Goal: Task Accomplishment & Management: Use online tool/utility

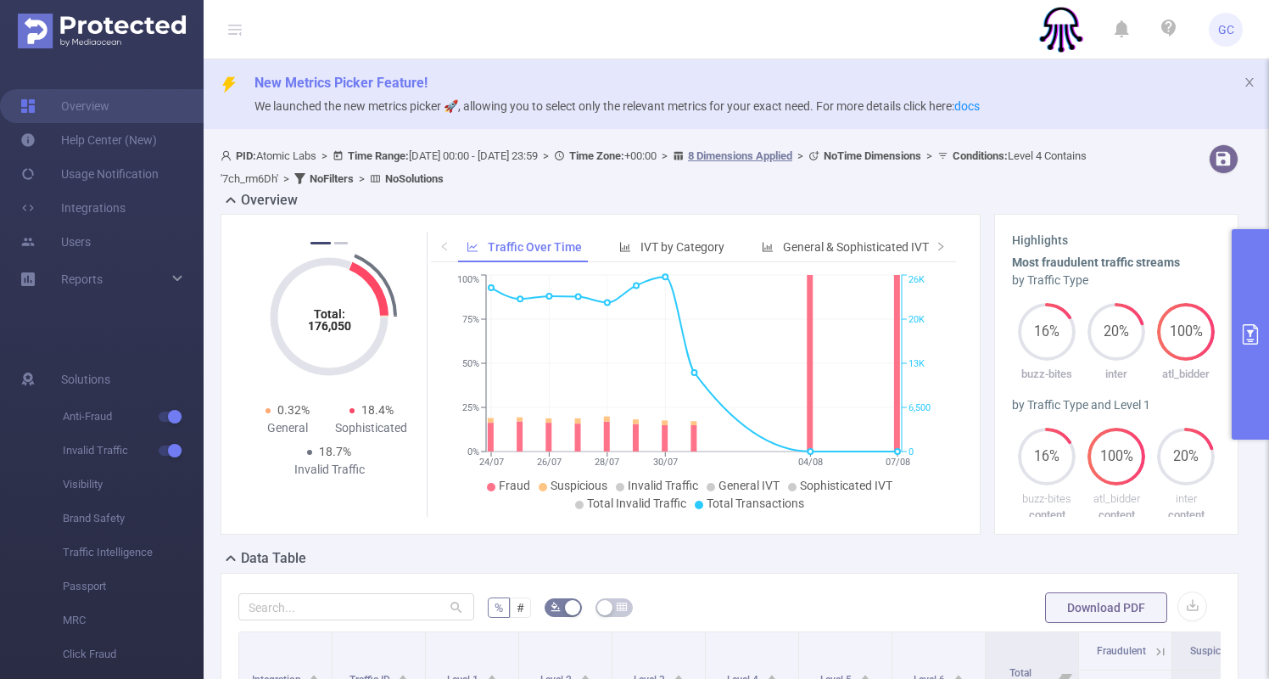
scroll to position [0, 422]
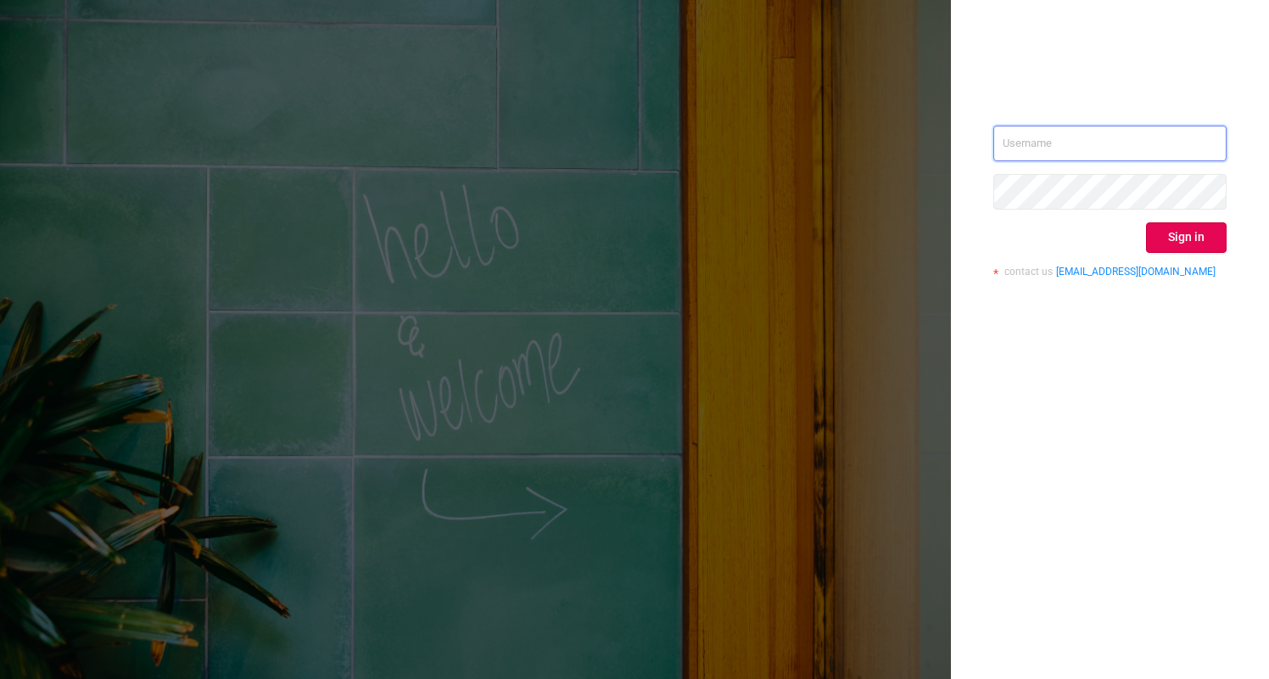
click at [1102, 148] on input "text" at bounding box center [1109, 144] width 233 height 36
type input "gilad@atomiclabs.io"
drag, startPoint x: 1196, startPoint y: 232, endPoint x: 1184, endPoint y: 238, distance: 13.3
click at [1196, 232] on button "Sign in" at bounding box center [1186, 237] width 81 height 31
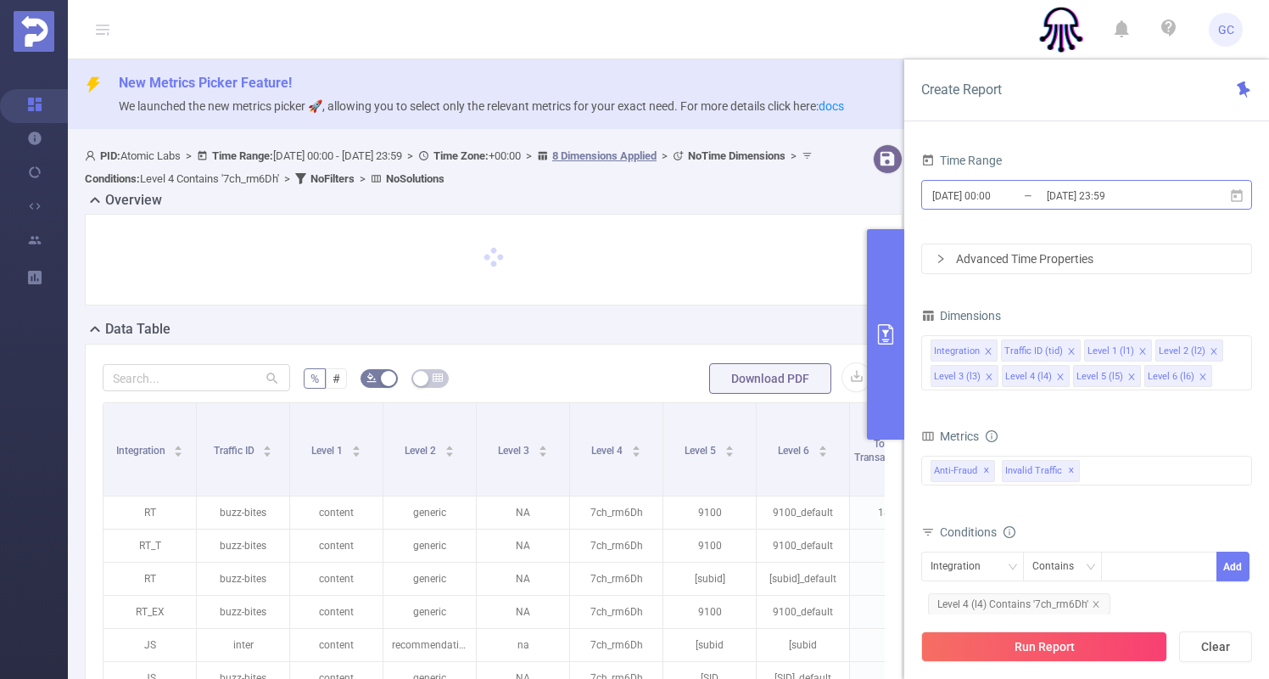
click at [1139, 196] on input "[DATE] 23:59" at bounding box center [1113, 195] width 137 height 23
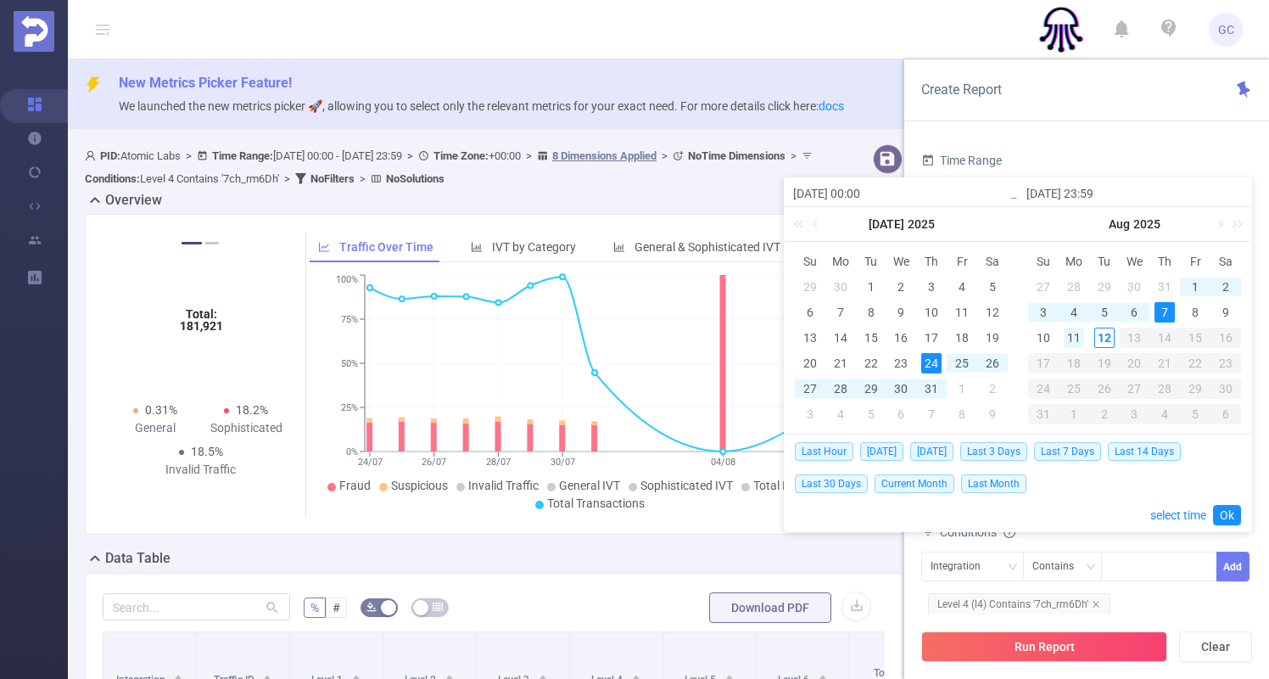
click at [1076, 338] on div "11" at bounding box center [1074, 337] width 20 height 20
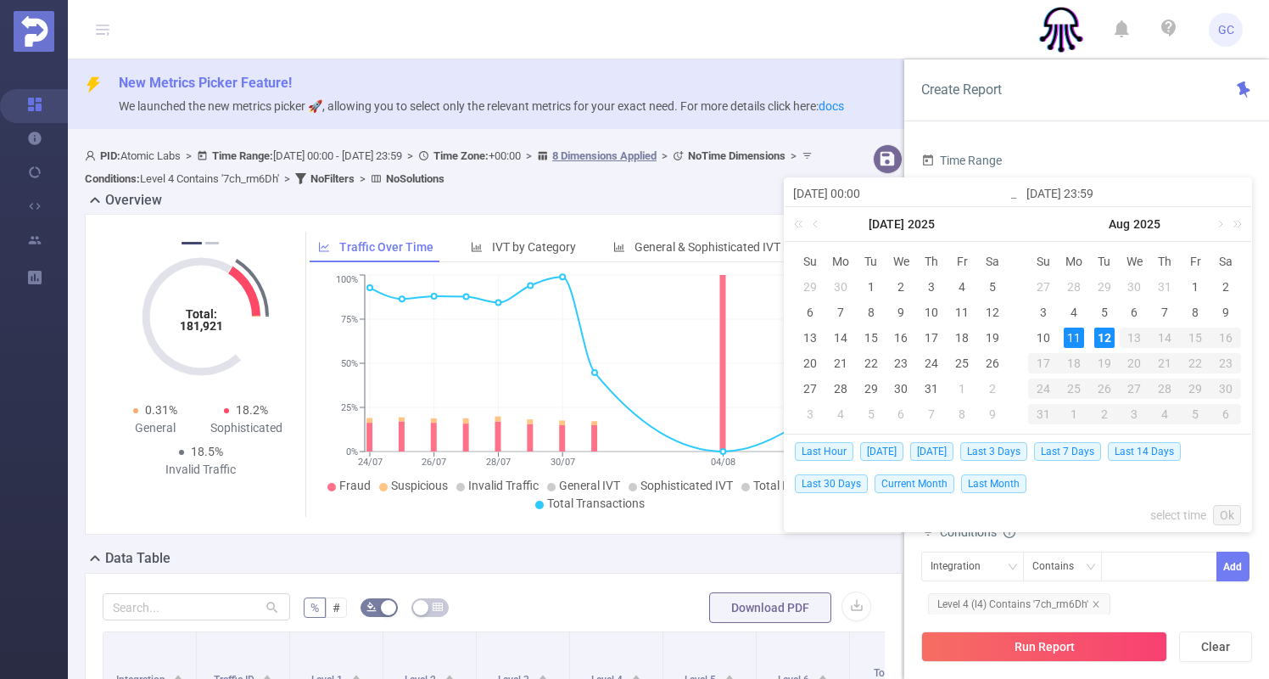
click at [1098, 336] on div "12" at bounding box center [1104, 337] width 20 height 20
type input "2025-08-11 00:00"
type input "2025-08-12 23:59"
type input "2025-08-11 00:00"
type input "2025-08-12 23:59"
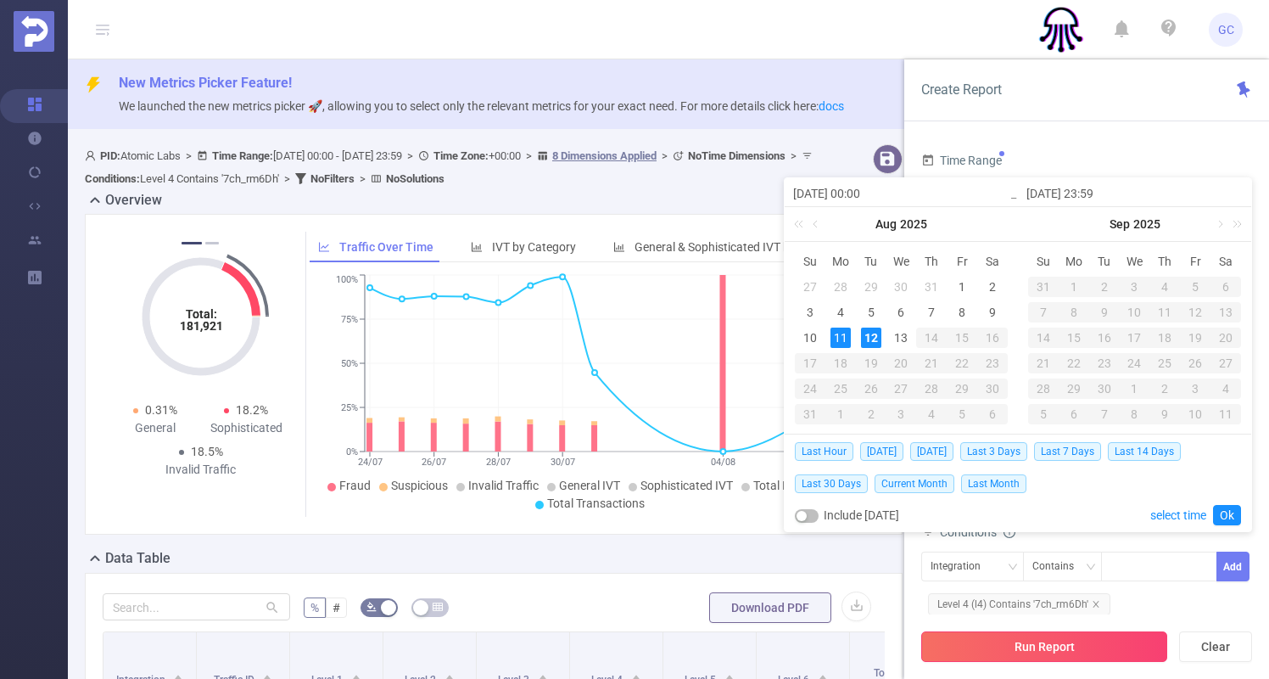
click at [1038, 648] on button "Run Report" at bounding box center [1044, 646] width 246 height 31
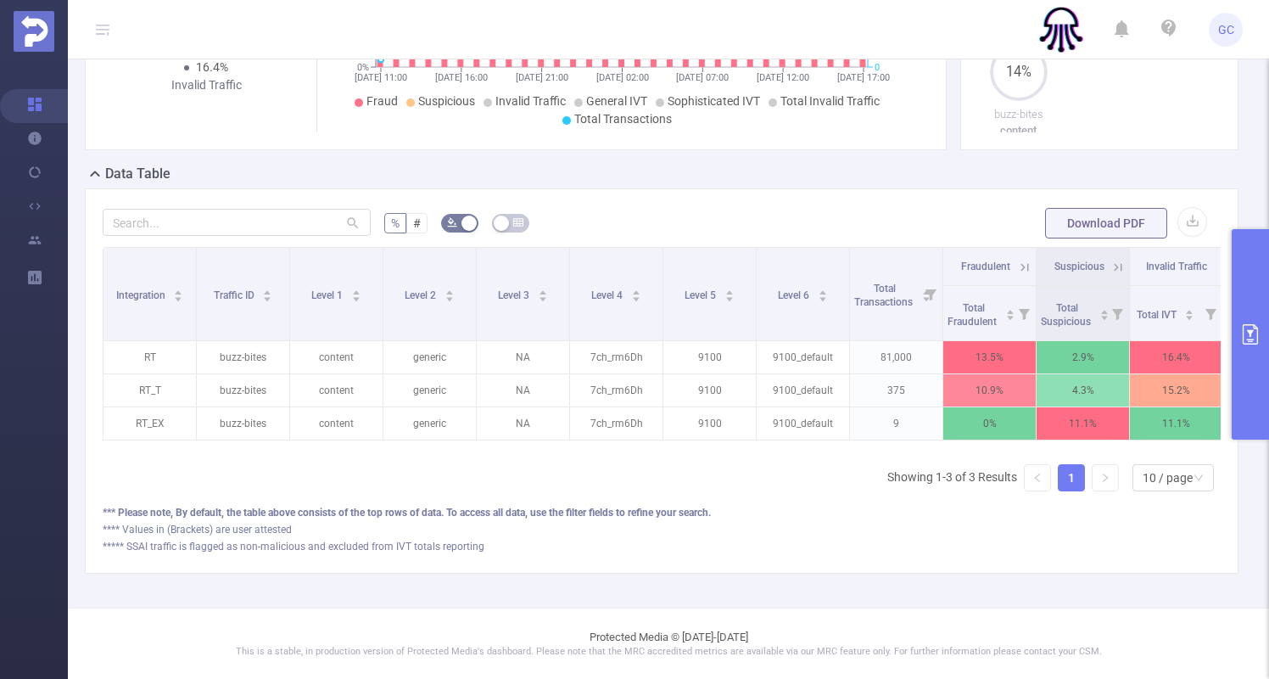
click at [1254, 327] on icon "primary" at bounding box center [1250, 334] width 15 height 20
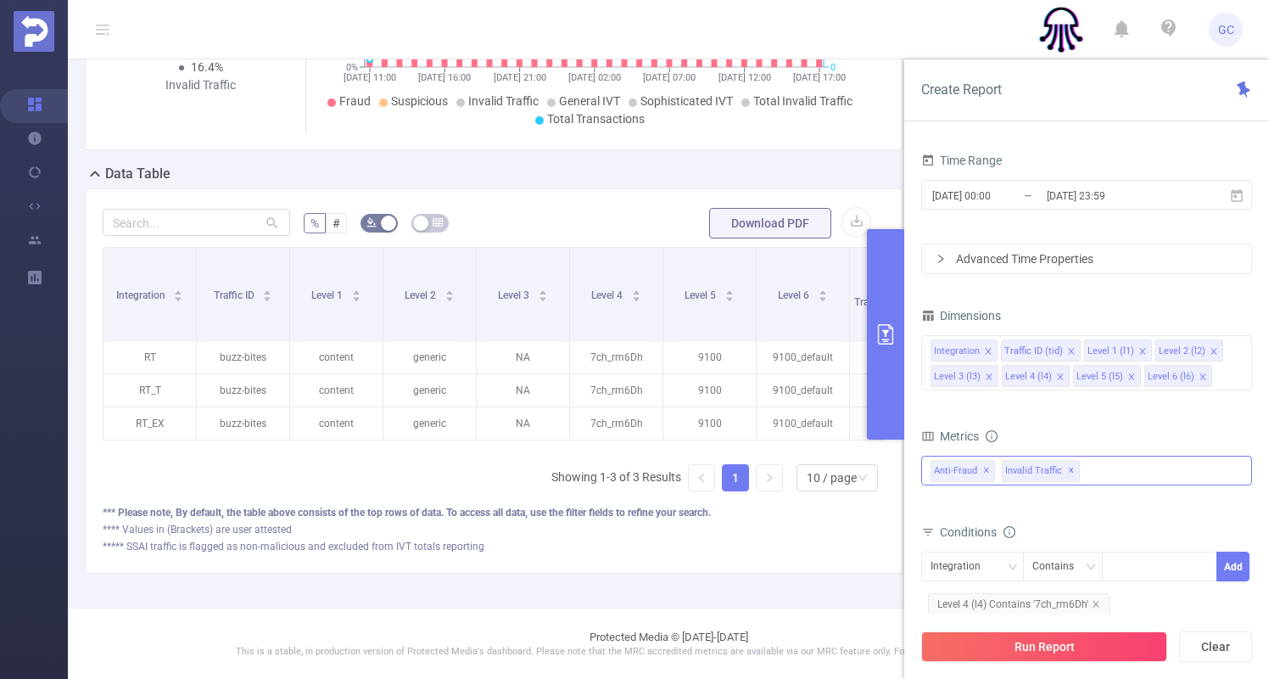
click at [987, 471] on span "Anti-Fraud ✕" at bounding box center [962, 471] width 64 height 22
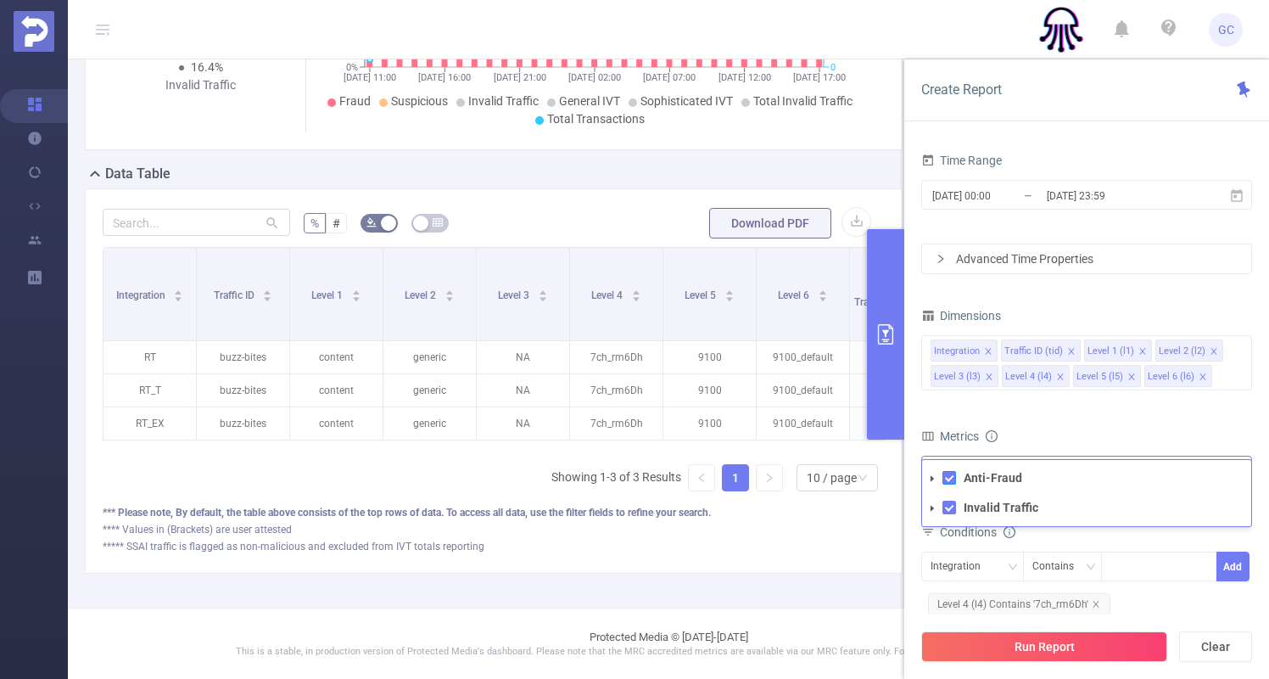
click at [947, 479] on span at bounding box center [949, 478] width 14 height 14
click at [1057, 644] on button "Run Report" at bounding box center [1044, 646] width 246 height 31
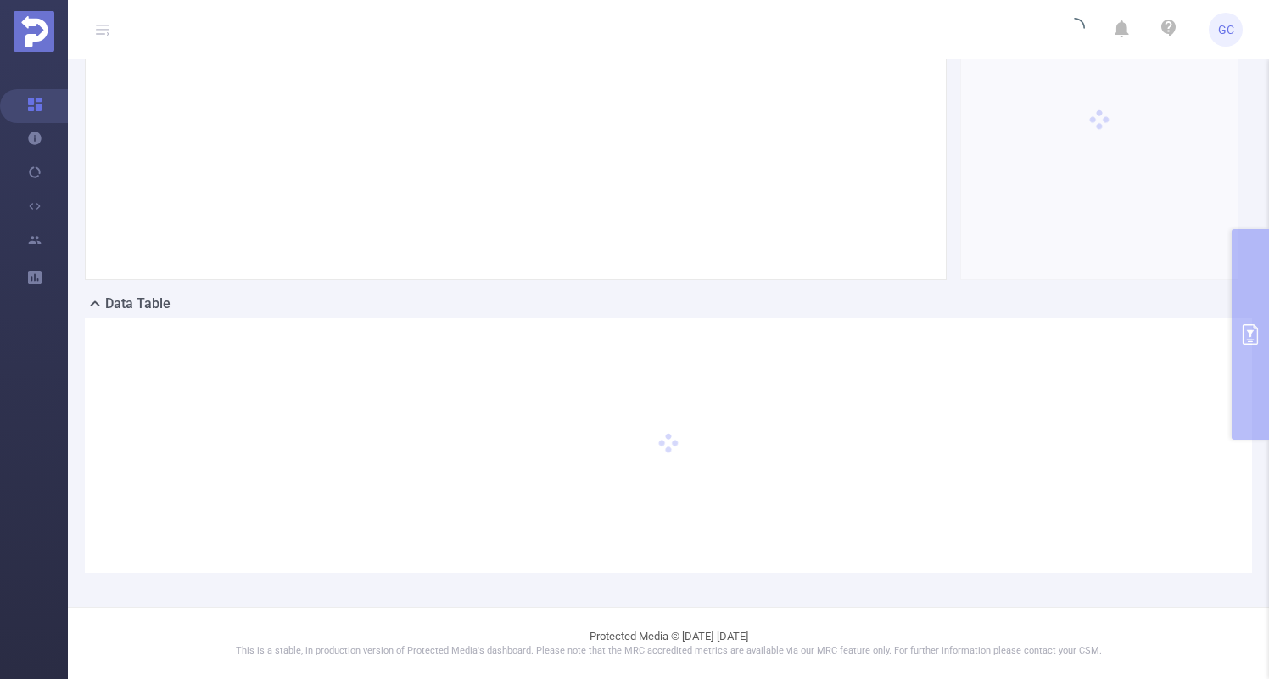
scroll to position [254, 0]
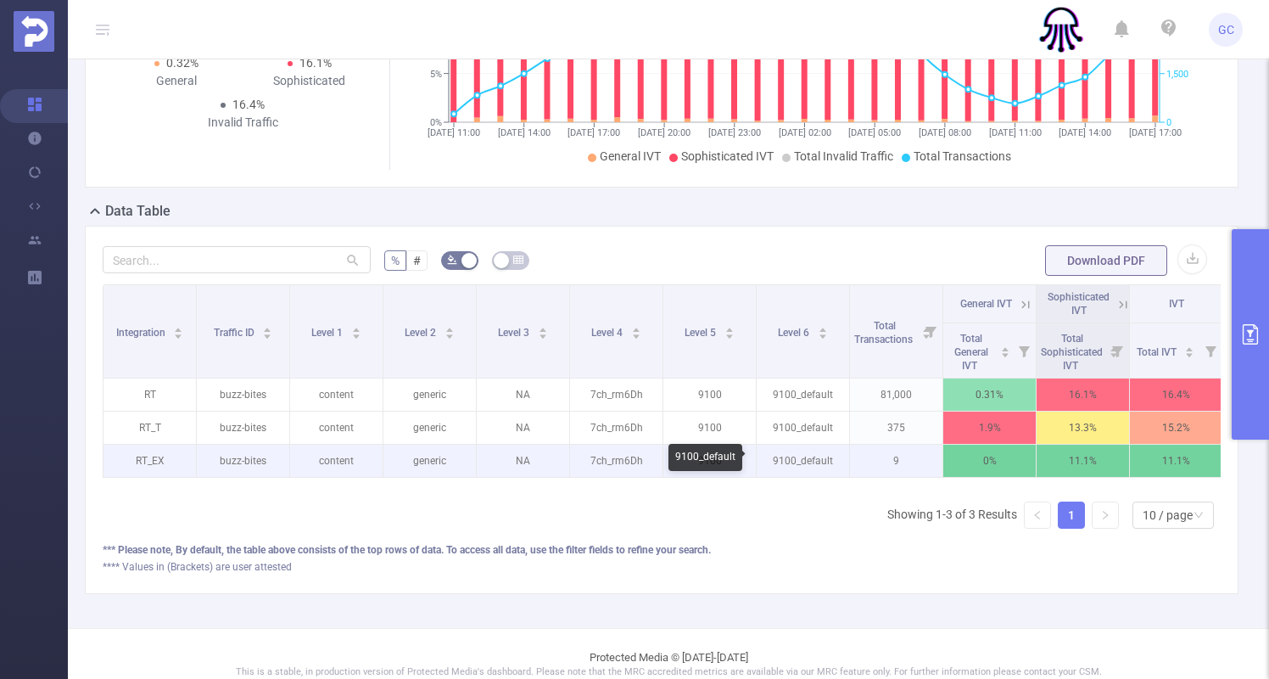
scroll to position [0, 6]
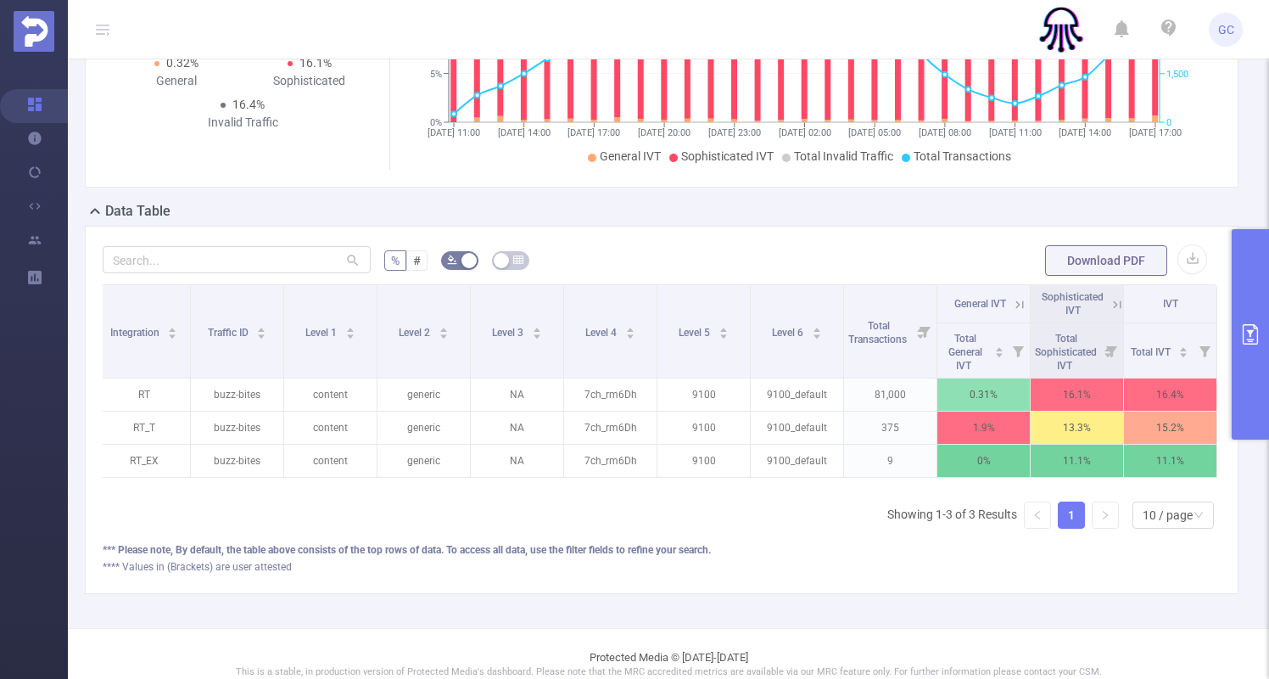
click at [1256, 345] on button "primary" at bounding box center [1250, 334] width 37 height 210
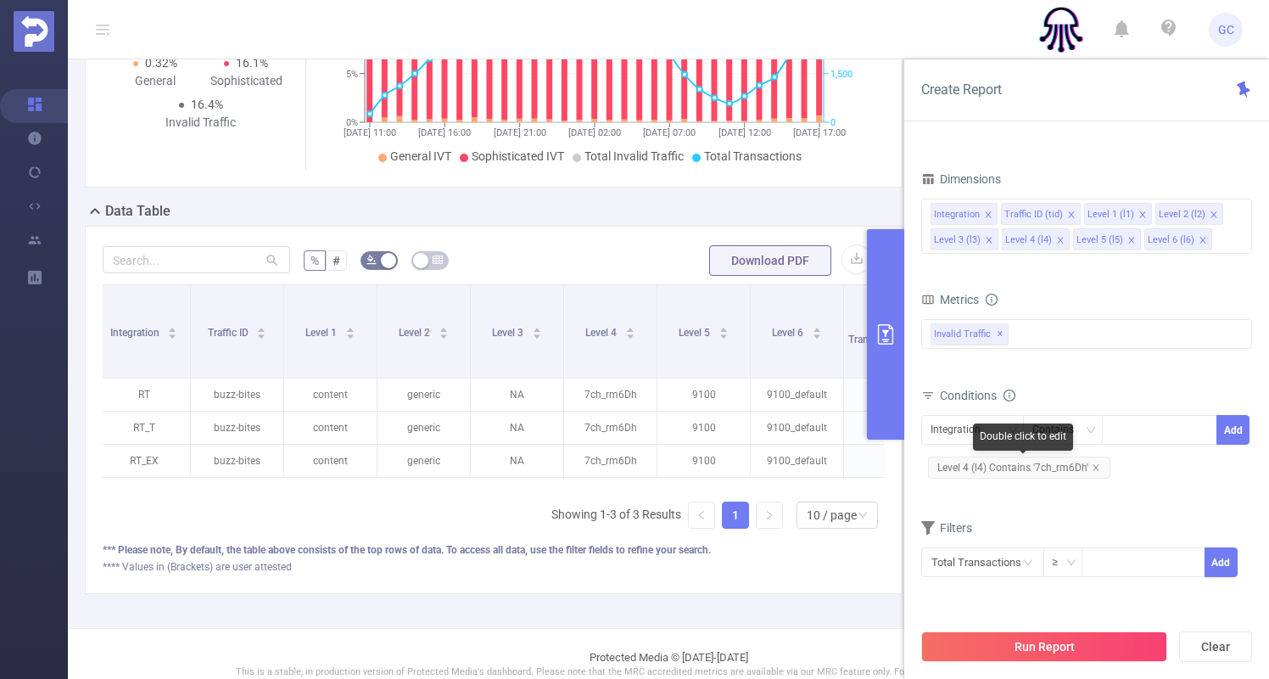
drag, startPoint x: 1097, startPoint y: 467, endPoint x: 1095, endPoint y: 494, distance: 26.3
click at [1097, 467] on icon "icon: close" at bounding box center [1096, 467] width 8 height 8
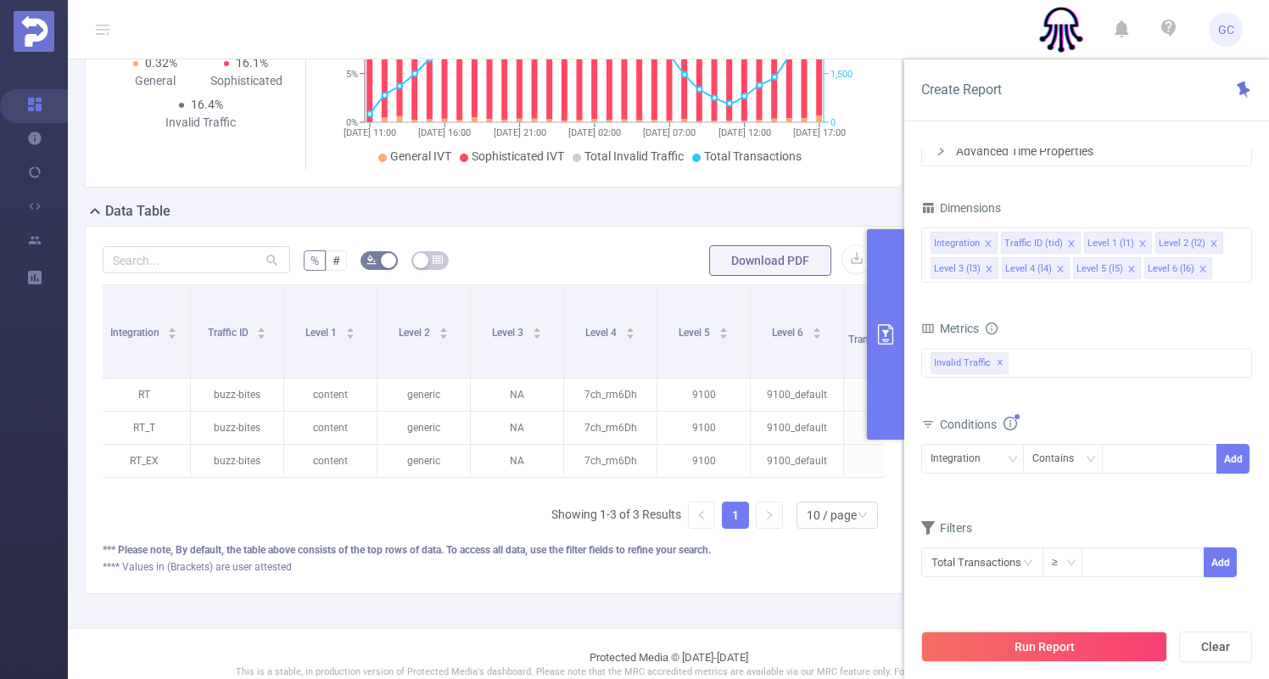
click at [1076, 641] on button "Run Report" at bounding box center [1044, 646] width 246 height 31
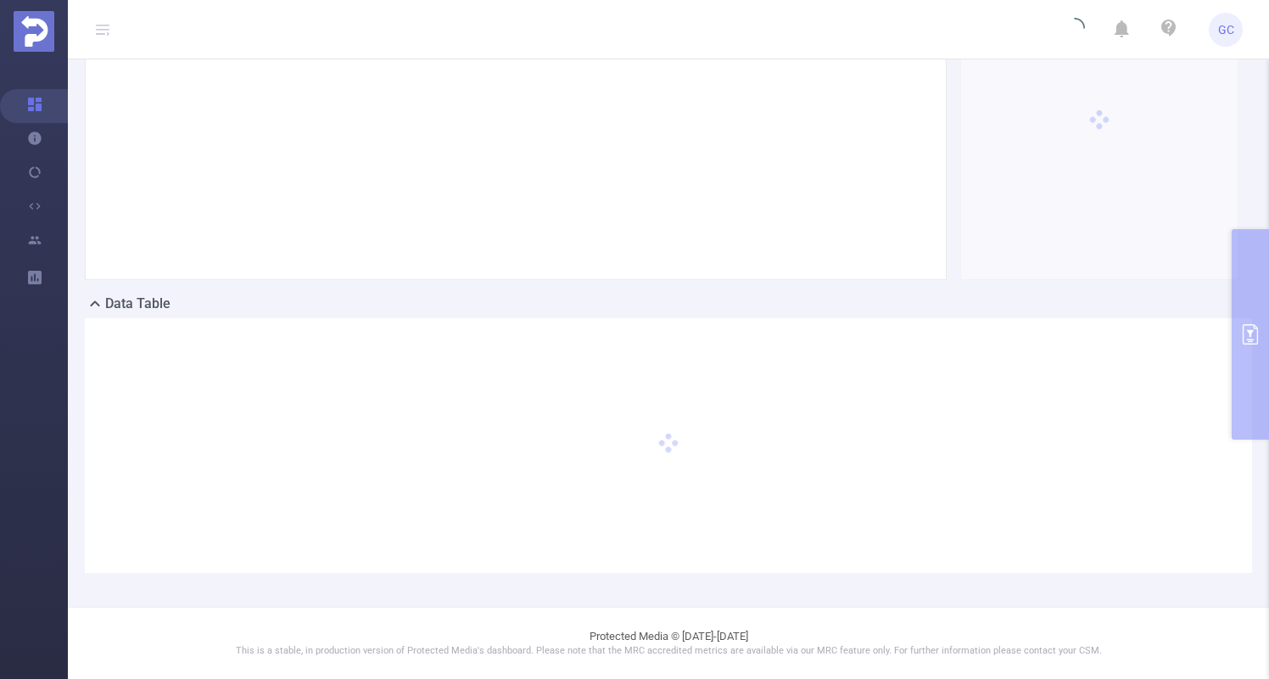
scroll to position [254, 0]
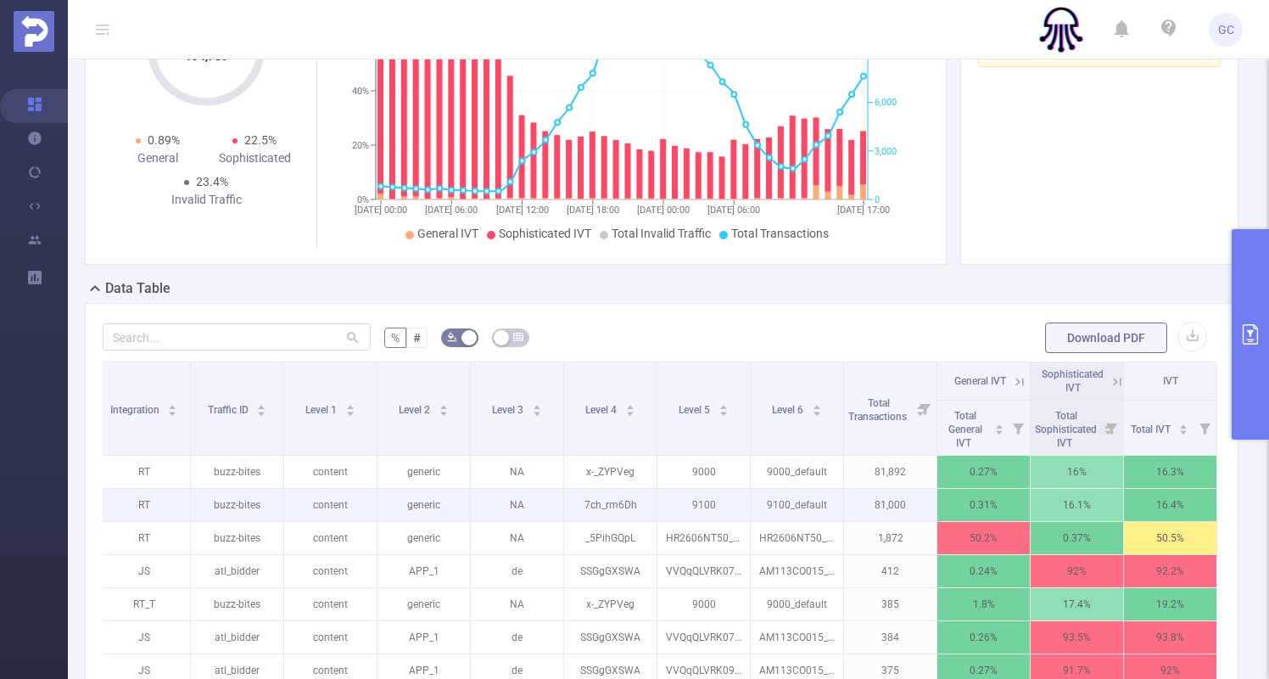
scroll to position [256, 0]
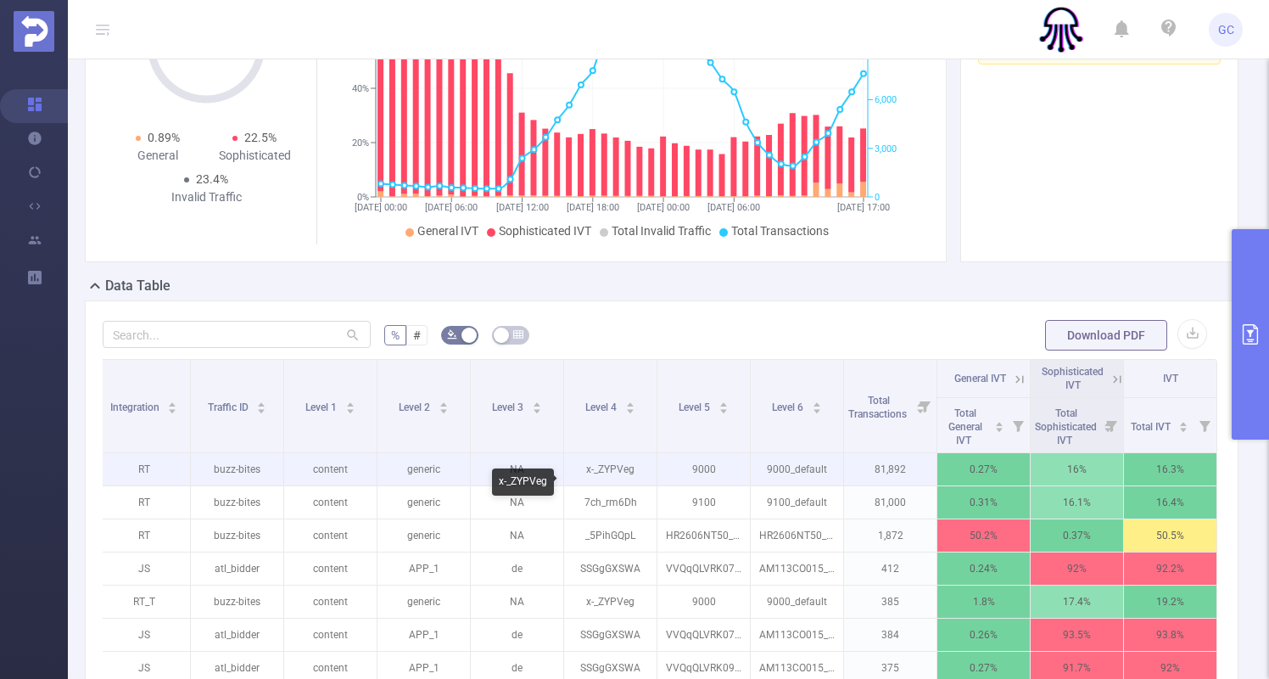
click at [613, 479] on p "x-_ZYPVeg" at bounding box center [610, 469] width 92 height 32
drag, startPoint x: 613, startPoint y: 479, endPoint x: 610, endPoint y: 489, distance: 10.7
click at [612, 479] on p "x-_ZYPVeg" at bounding box center [610, 469] width 92 height 32
drag, startPoint x: 586, startPoint y: 489, endPoint x: 656, endPoint y: 494, distance: 69.7
click at [639, 485] on p "x-_ZYPVeg" at bounding box center [610, 469] width 92 height 32
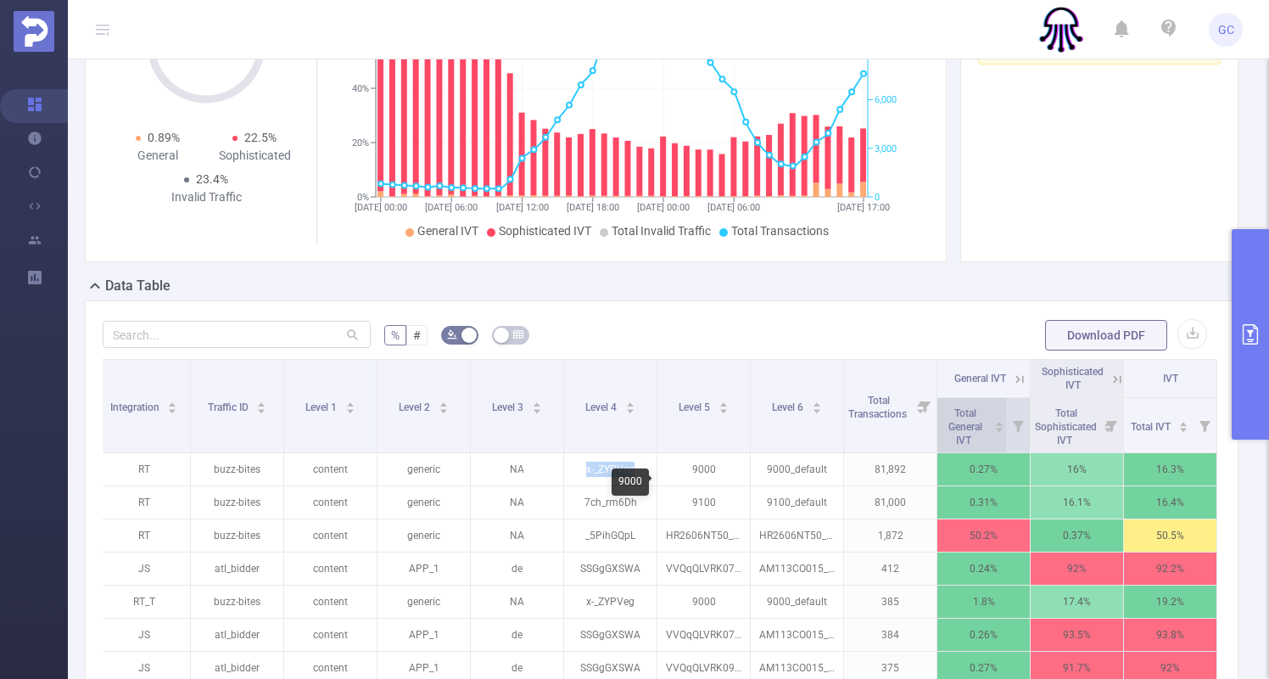
copy p "x-_ZYPVeg"
click at [1238, 337] on button "primary" at bounding box center [1250, 334] width 37 height 210
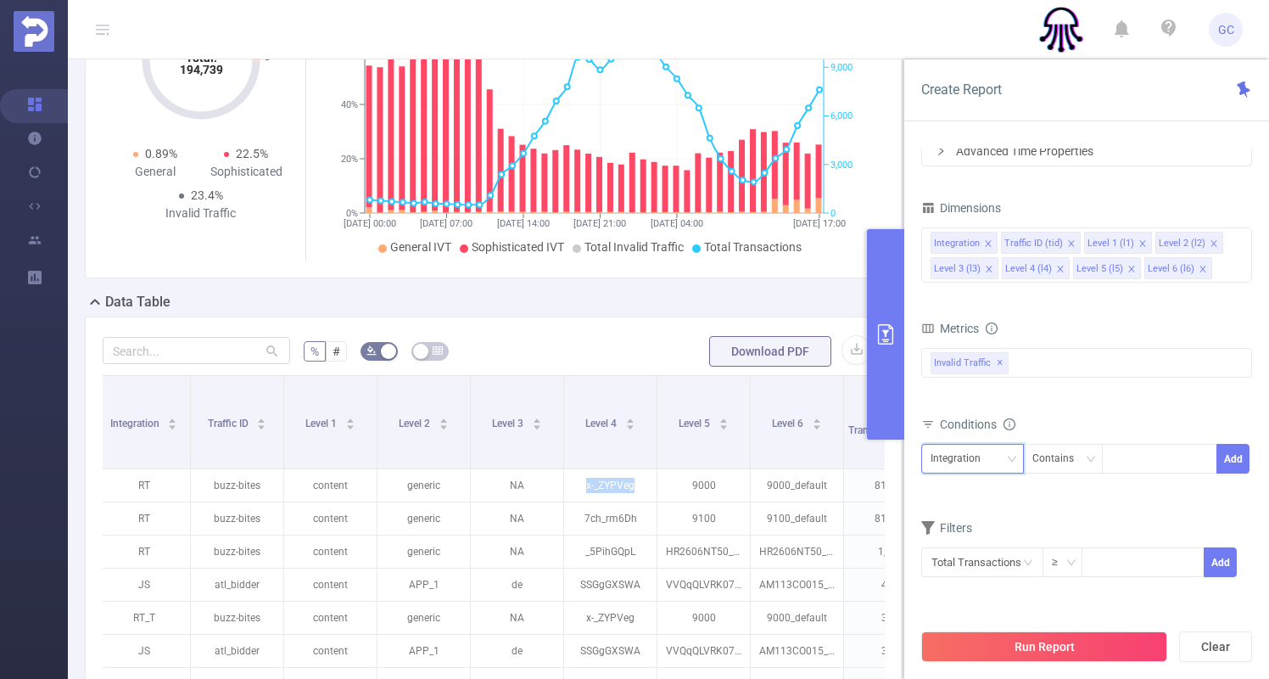
click at [979, 461] on div "Integration" at bounding box center [961, 458] width 62 height 28
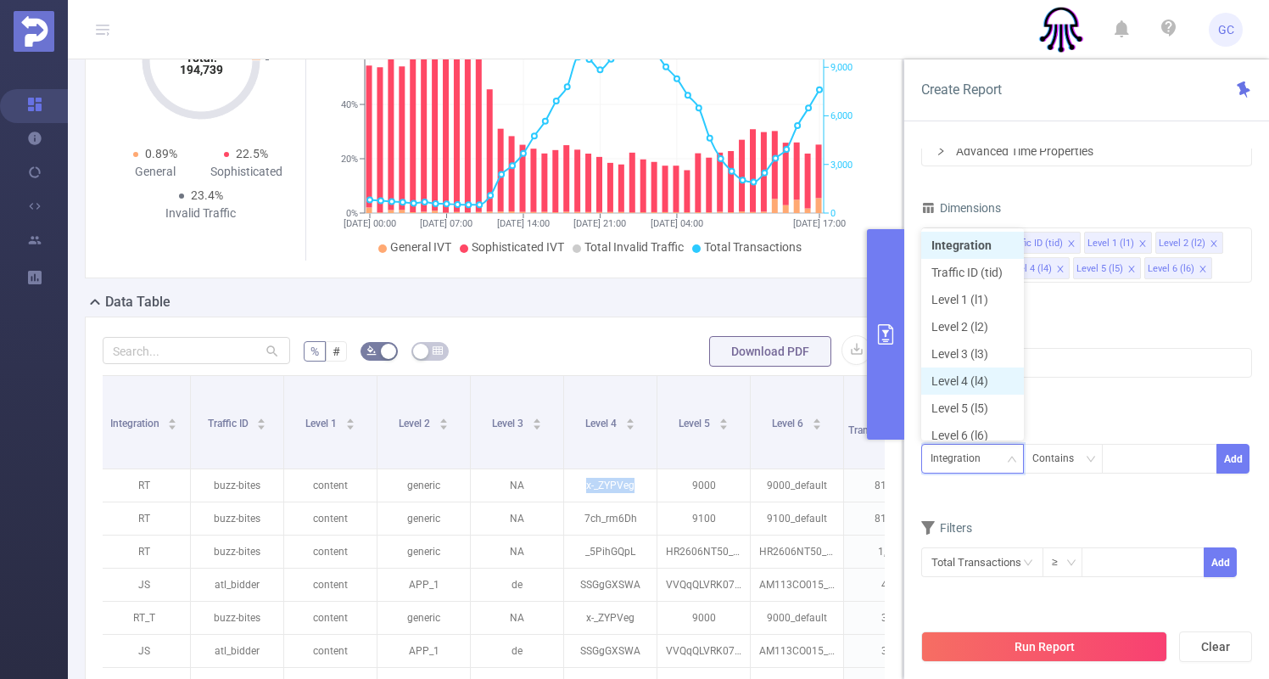
scroll to position [8, 0]
drag, startPoint x: 948, startPoint y: 370, endPoint x: 983, endPoint y: 390, distance: 40.3
click at [948, 370] on li "Level 4 (l4)" at bounding box center [972, 372] width 103 height 27
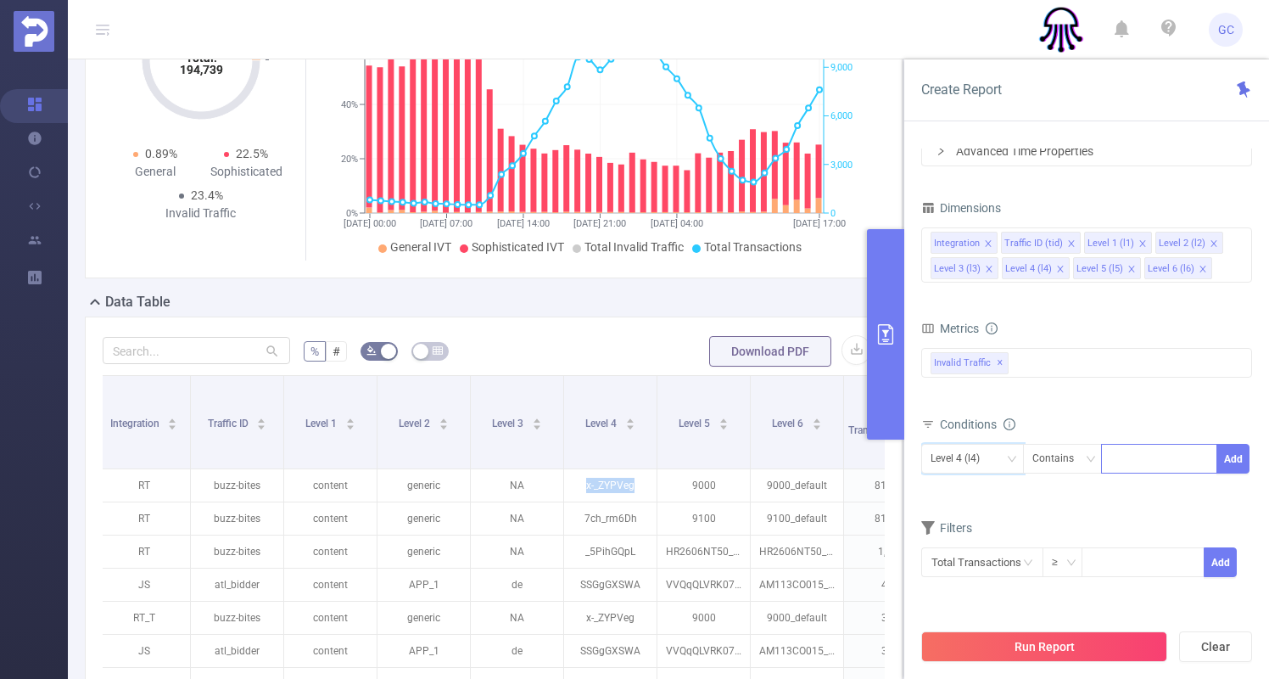
click at [1122, 467] on div at bounding box center [1159, 458] width 98 height 28
paste input "x-_ZYPVeg"
type input "x-_ZYPVeg"
click at [1162, 493] on li "x-_ZYPVeg" at bounding box center [1159, 493] width 116 height 27
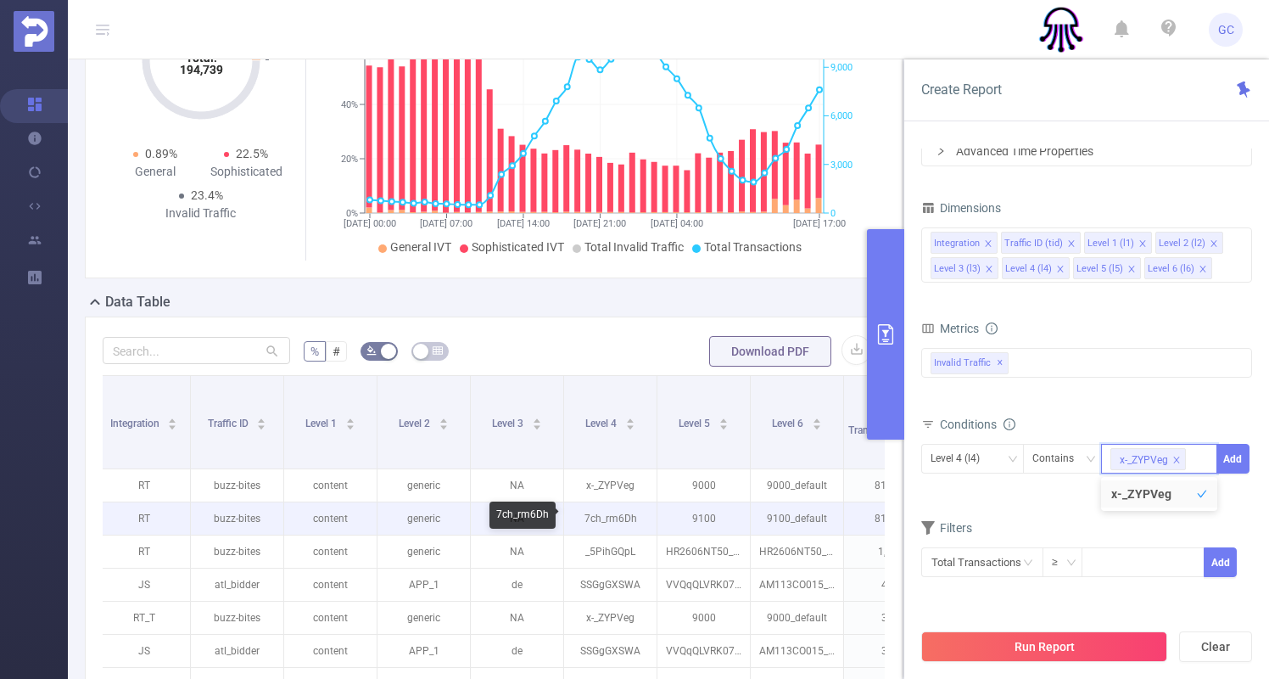
click at [617, 518] on p "7ch_rm6Dh" at bounding box center [610, 518] width 92 height 32
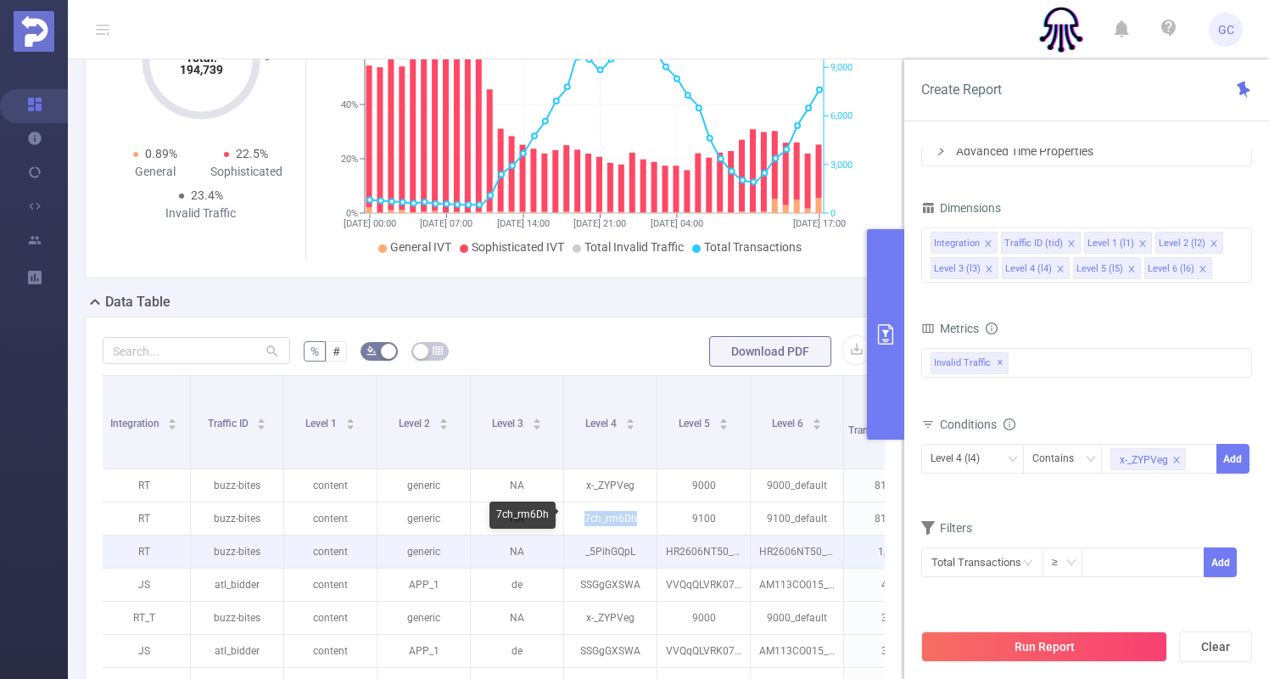
copy p "7ch_rm6Dh"
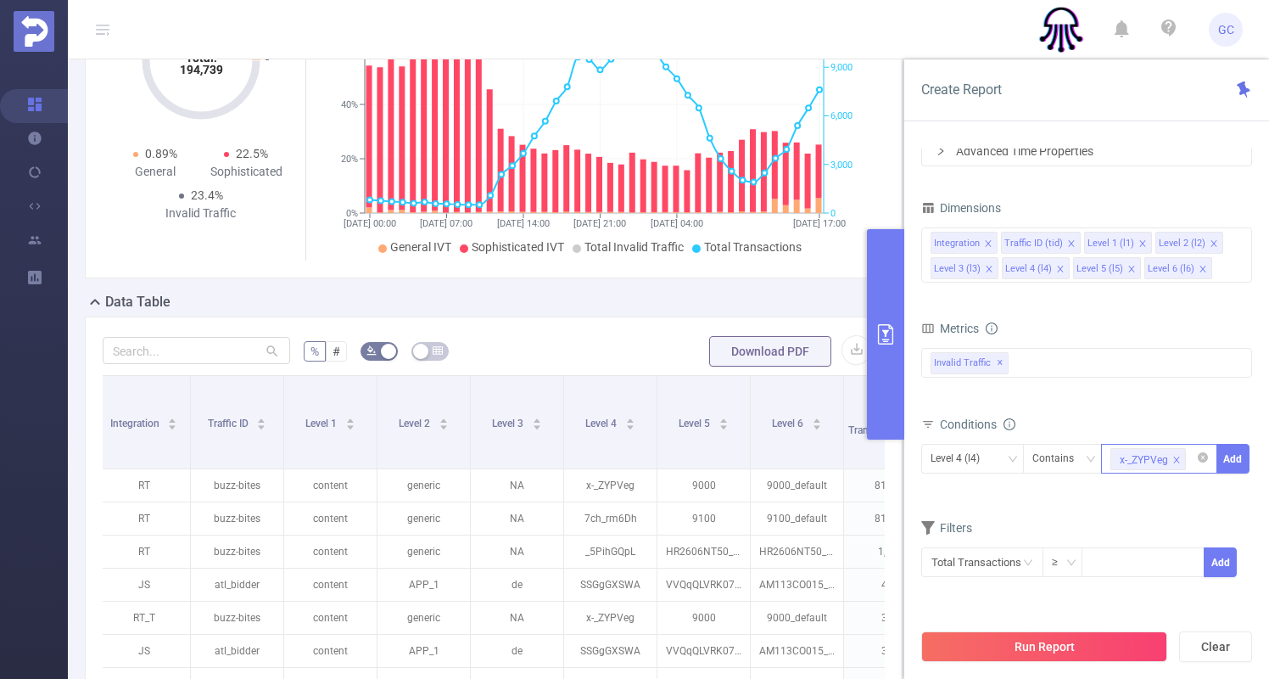
click at [1191, 457] on input at bounding box center [1193, 459] width 8 height 22
paste input "7ch_rm6Dh"
type input "7ch_rm6Dh"
click at [1218, 421] on div "Conditions" at bounding box center [1086, 426] width 331 height 28
click at [1236, 458] on button "Add" at bounding box center [1232, 459] width 33 height 30
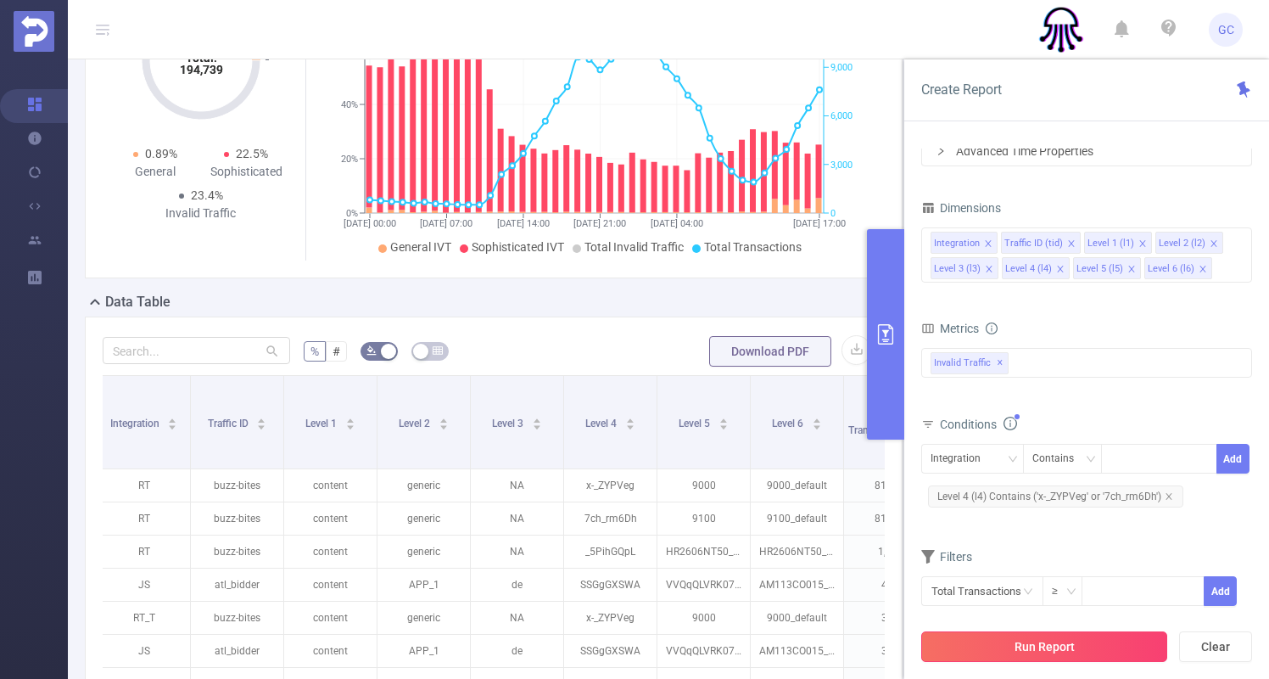
click at [1054, 650] on button "Run Report" at bounding box center [1044, 646] width 246 height 31
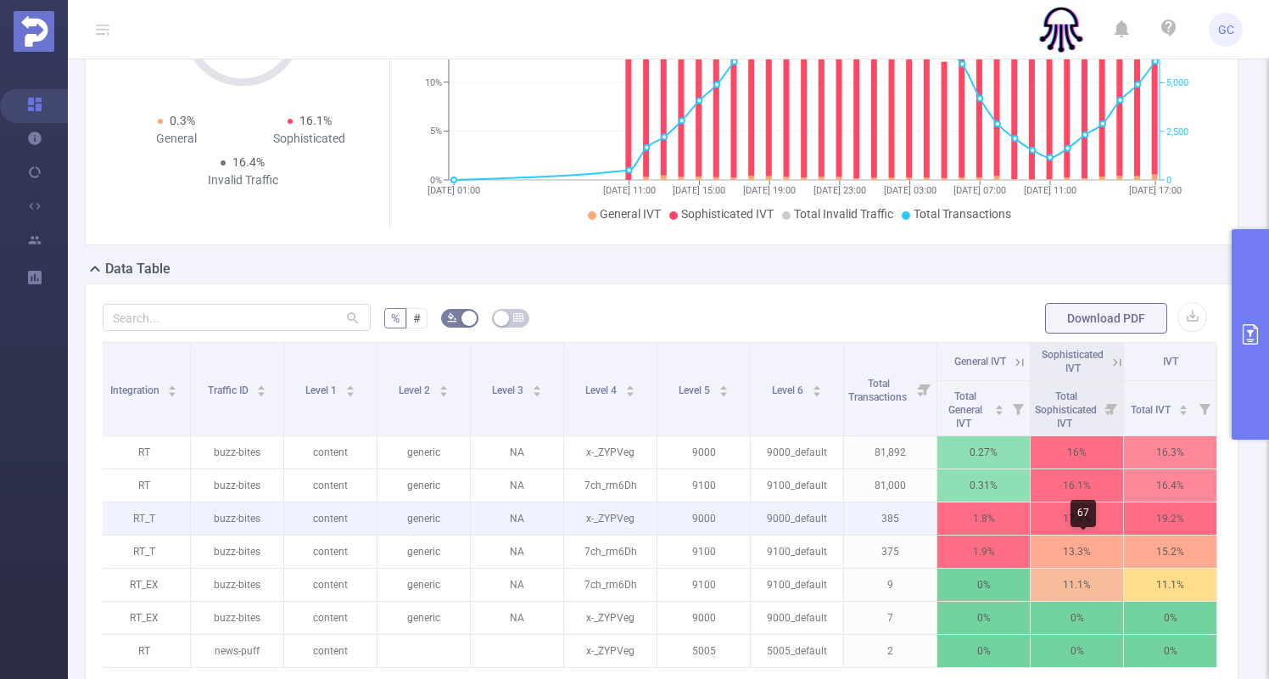
scroll to position [294, 0]
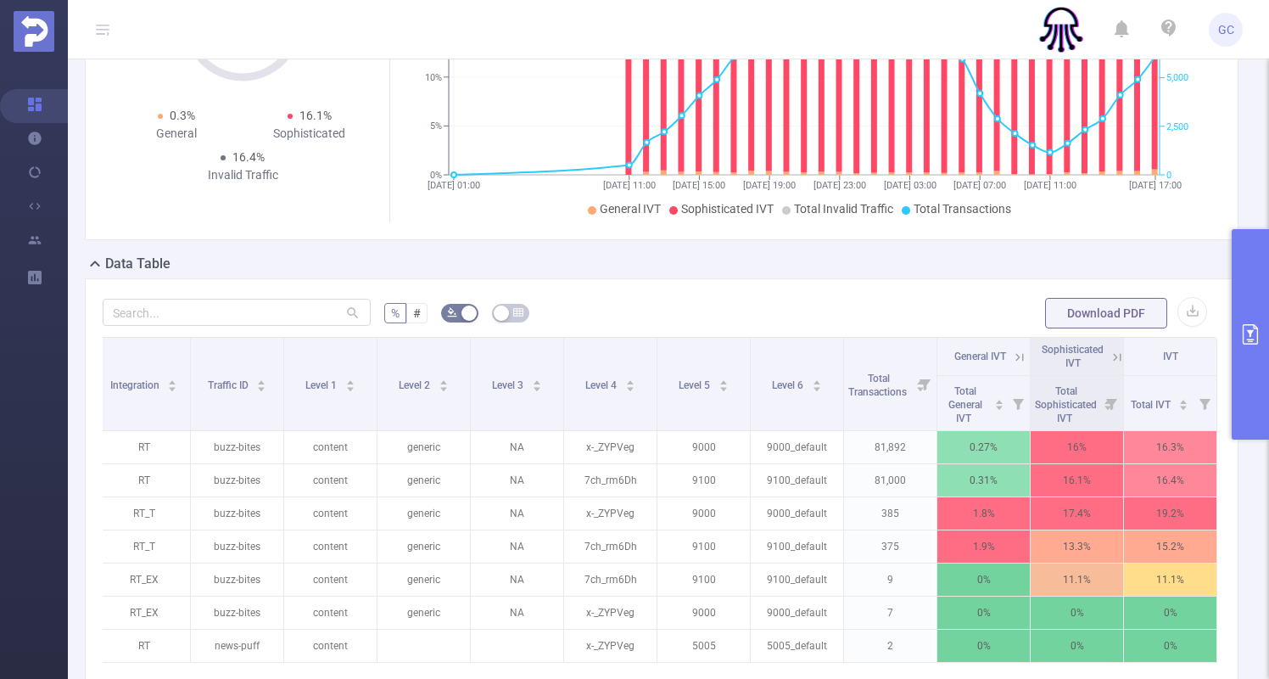
click at [1113, 357] on icon at bounding box center [1116, 356] width 15 height 15
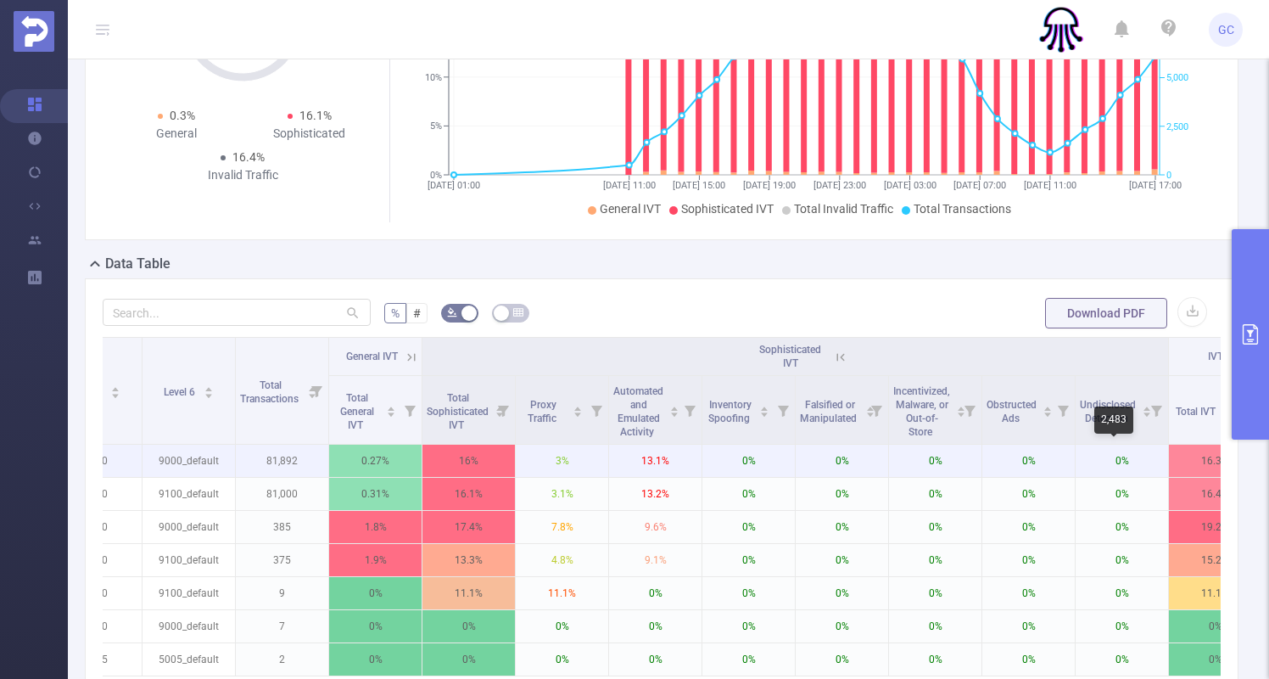
scroll to position [0, 659]
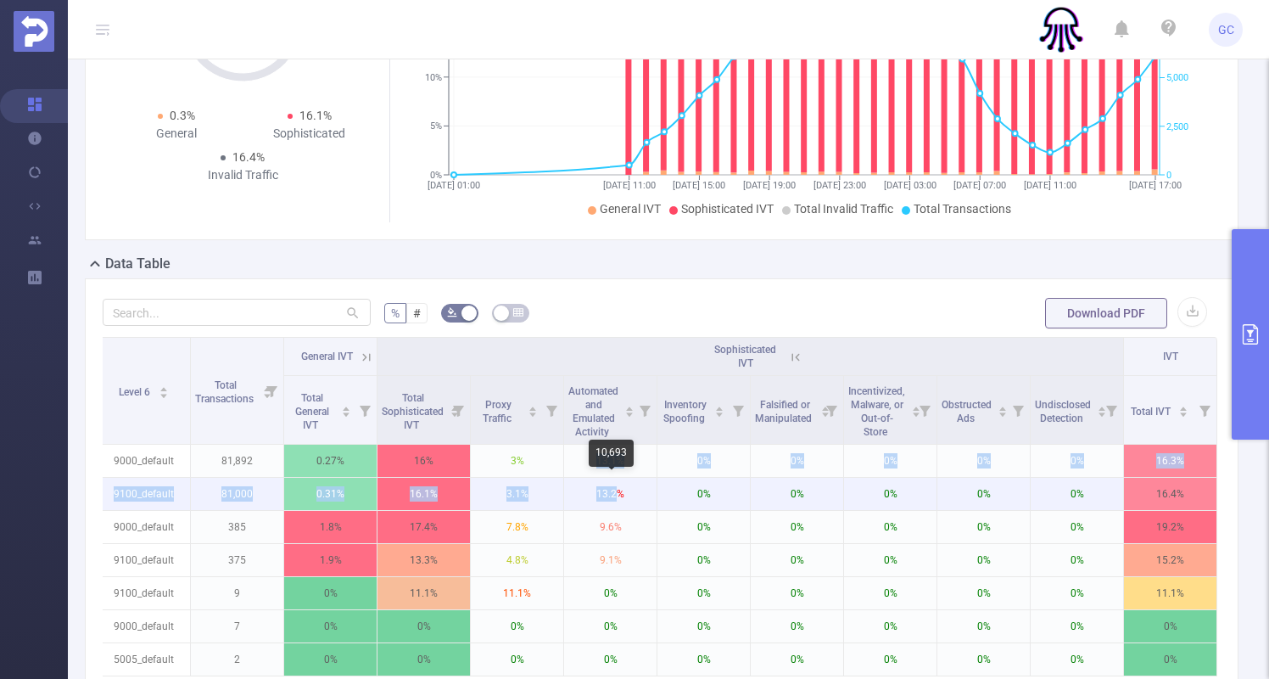
drag, startPoint x: 597, startPoint y: 458, endPoint x: 618, endPoint y: 491, distance: 39.3
click at [618, 491] on tbody "RT buzz-bites content generic NA x-_ZYPVeg 9000 9000_default 81,892 0.27% 16% 3…" at bounding box center [330, 560] width 1773 height 232
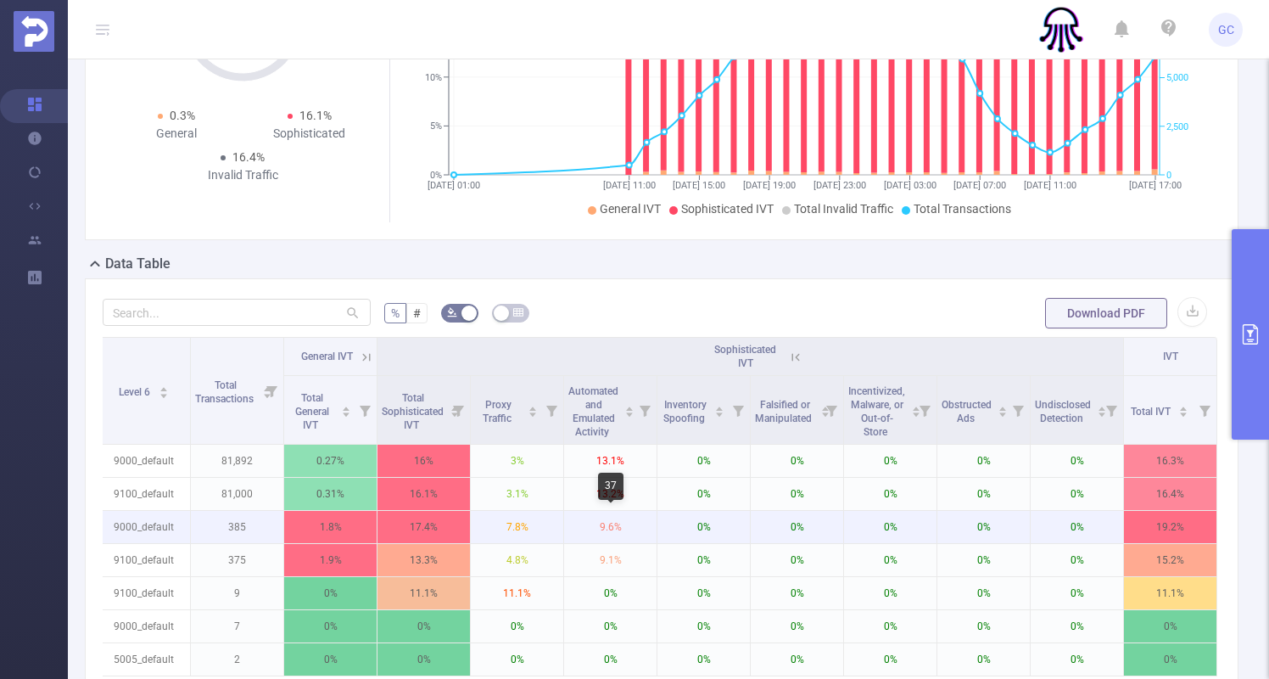
click at [607, 522] on p "9.6%" at bounding box center [610, 527] width 92 height 32
click at [606, 522] on p "9.6%" at bounding box center [610, 527] width 92 height 32
click at [614, 528] on p "9.6%" at bounding box center [610, 527] width 92 height 32
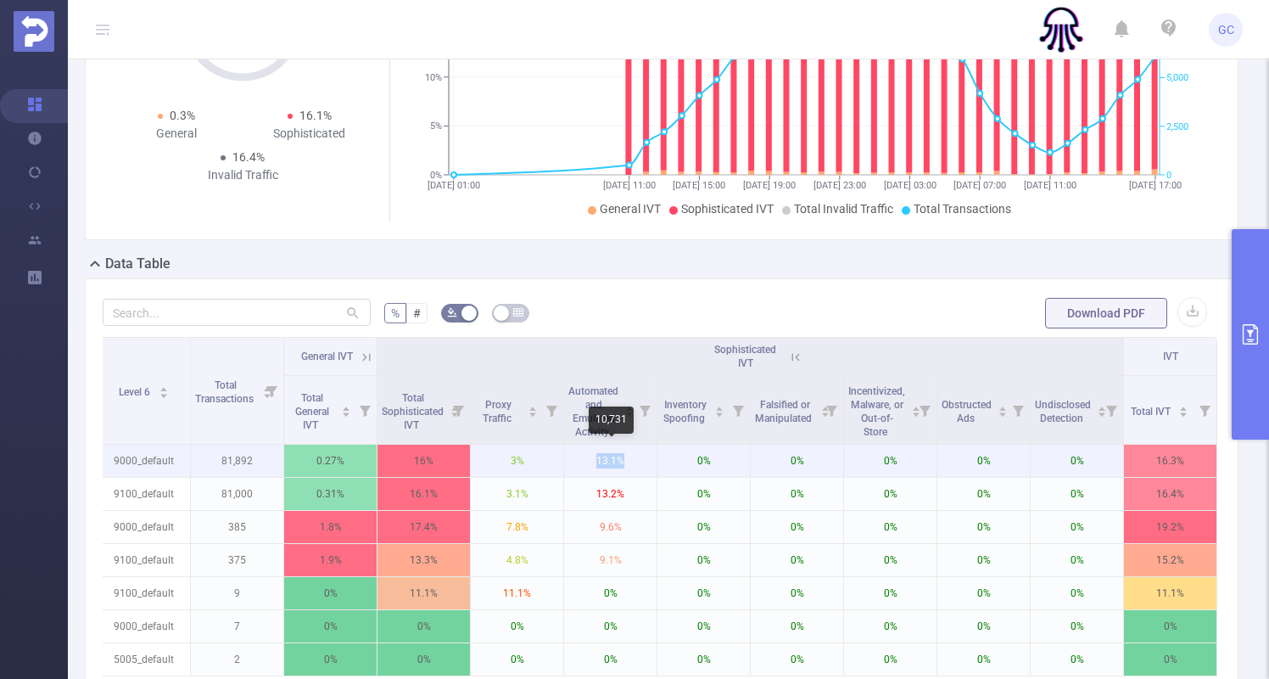
drag, startPoint x: 629, startPoint y: 460, endPoint x: 586, endPoint y: 461, distance: 43.3
click at [586, 461] on p "13.1%" at bounding box center [610, 460] width 92 height 32
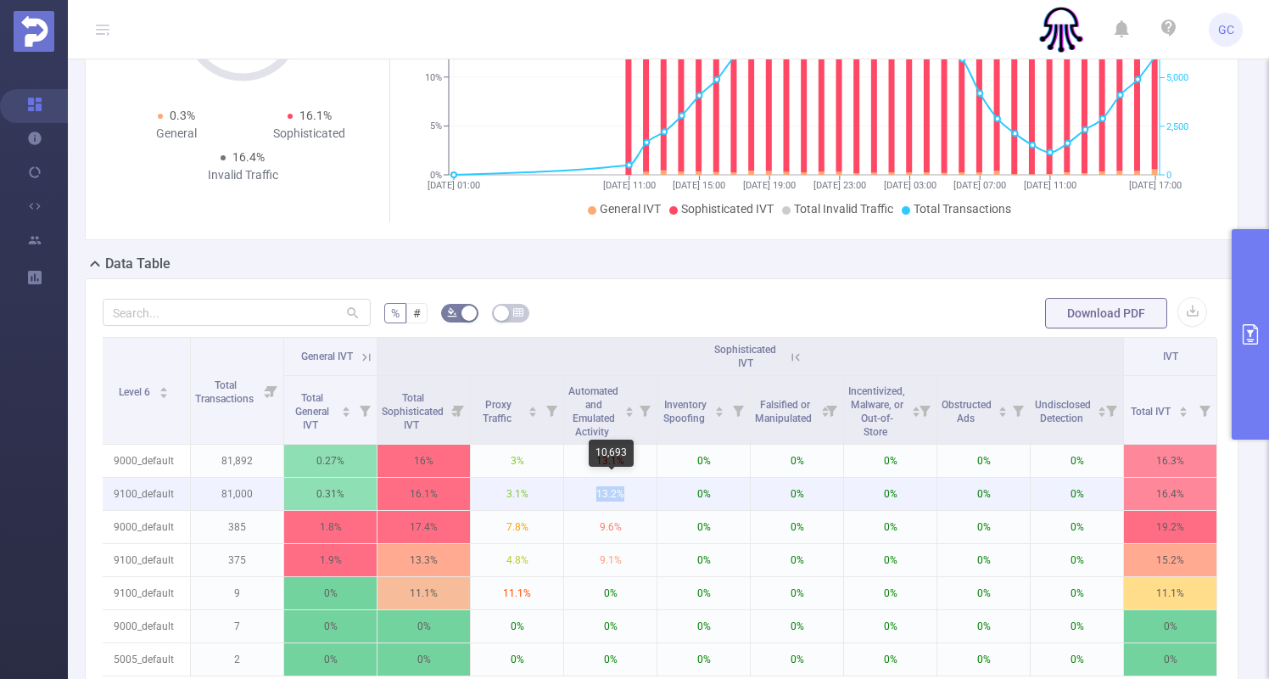
drag, startPoint x: 640, startPoint y: 489, endPoint x: 585, endPoint y: 489, distance: 55.1
click at [585, 489] on p "13.2%" at bounding box center [610, 494] width 92 height 32
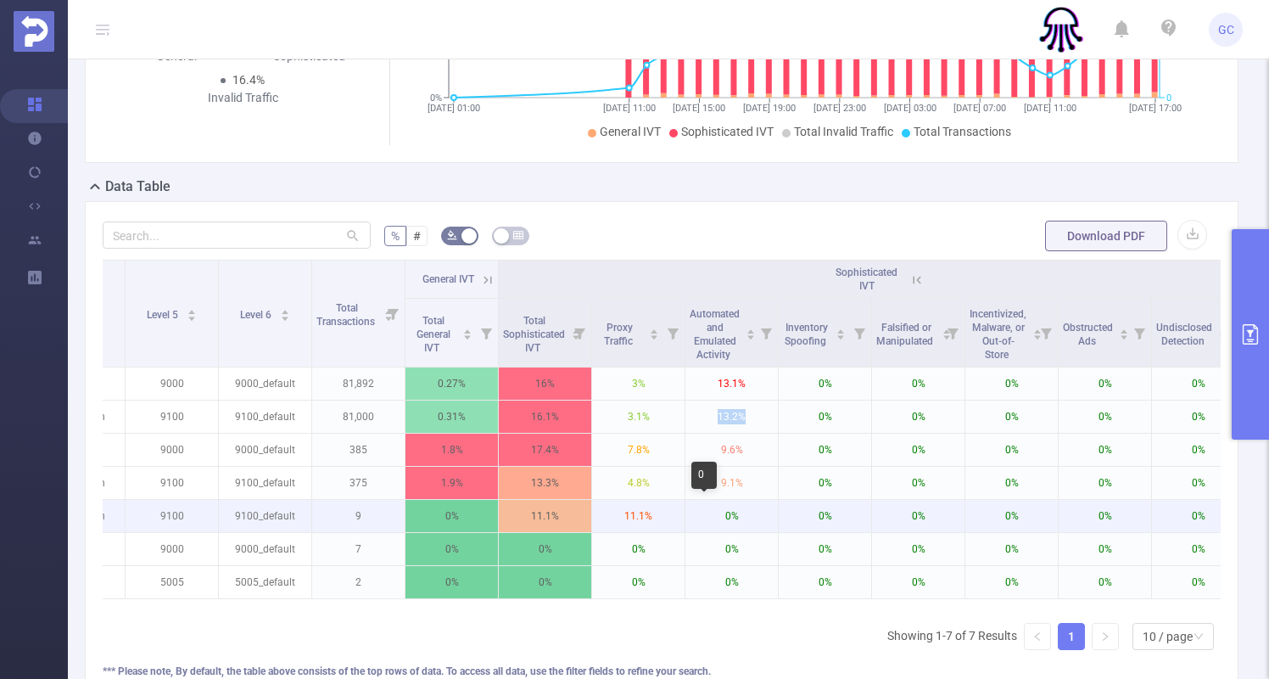
scroll to position [0, 534]
